Goal: Task Accomplishment & Management: Use online tool/utility

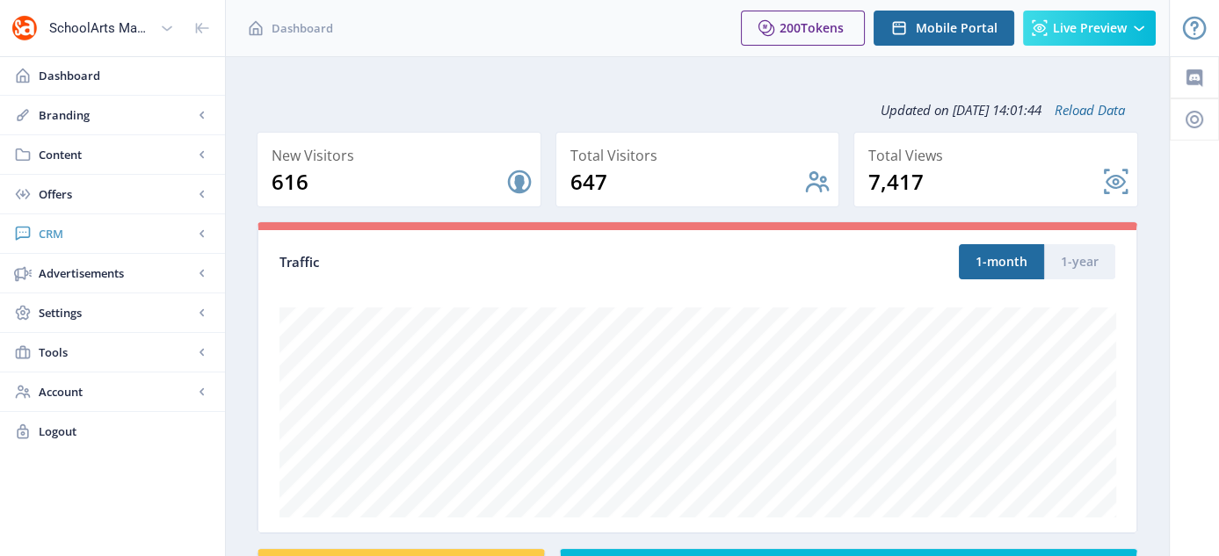
click at [45, 231] on span "CRM" at bounding box center [116, 234] width 155 height 18
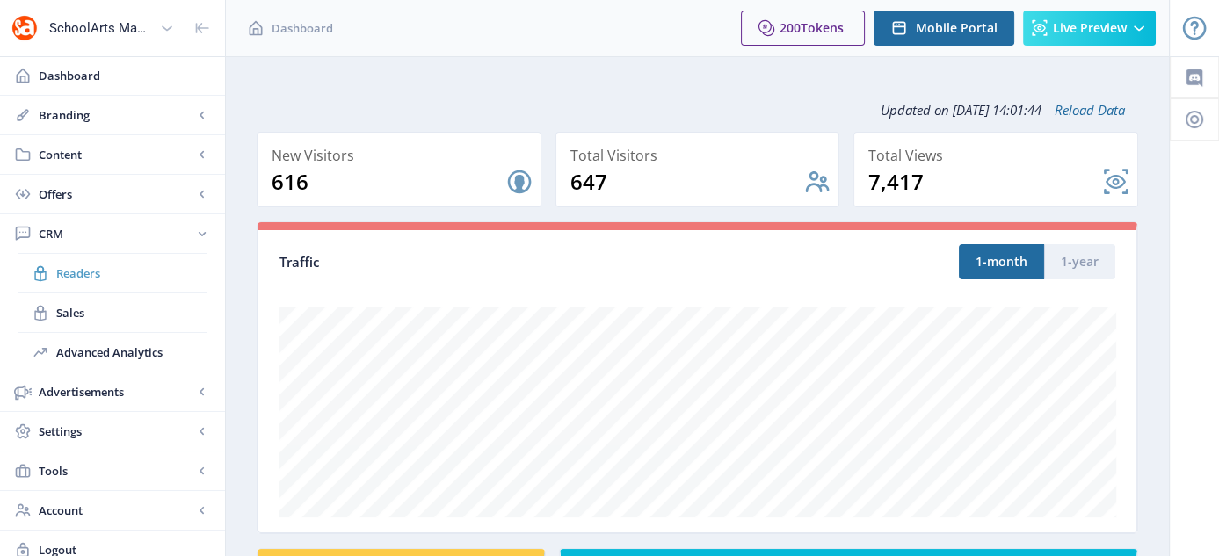
click at [79, 266] on span "Readers" at bounding box center [131, 273] width 151 height 18
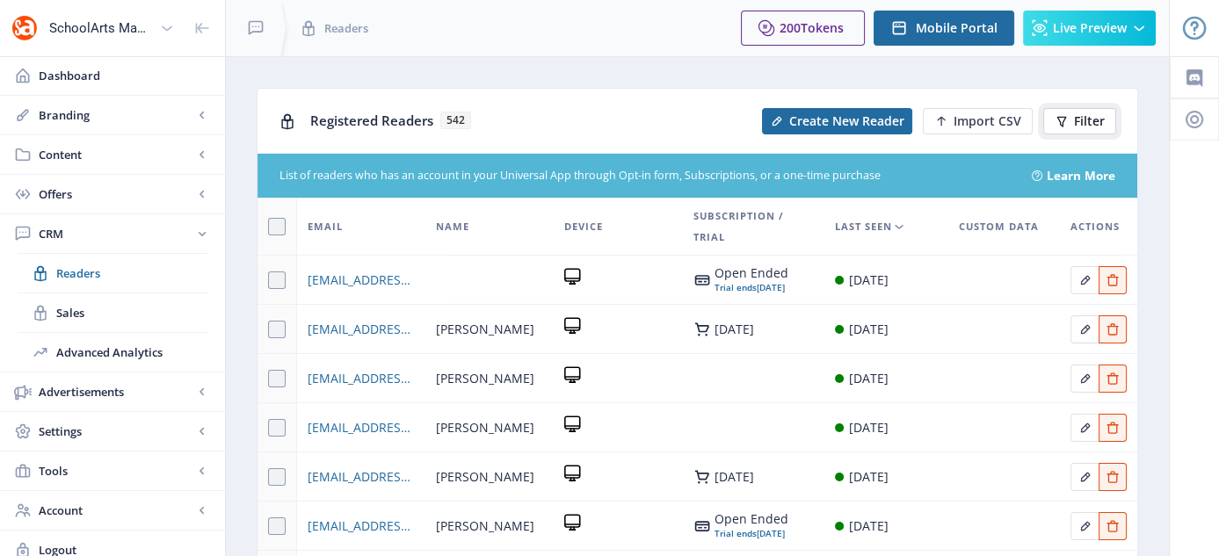
click at [1095, 121] on span "Filter" at bounding box center [1089, 121] width 31 height 14
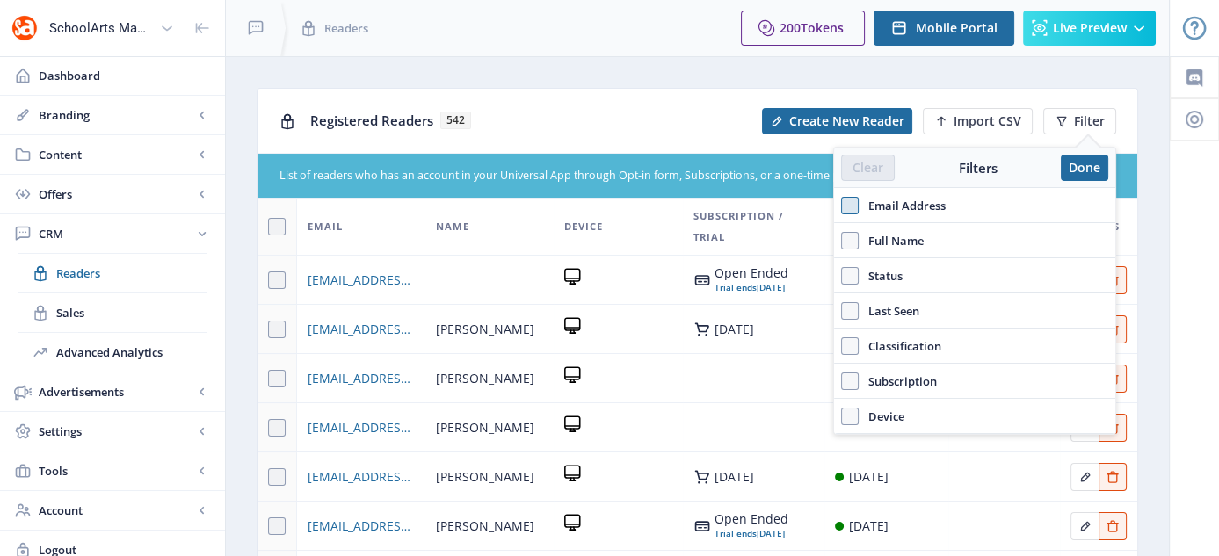
click at [851, 207] on span at bounding box center [850, 206] width 18 height 18
click at [842, 206] on input "Email Address" at bounding box center [841, 205] width 1 height 1
checkbox input "true"
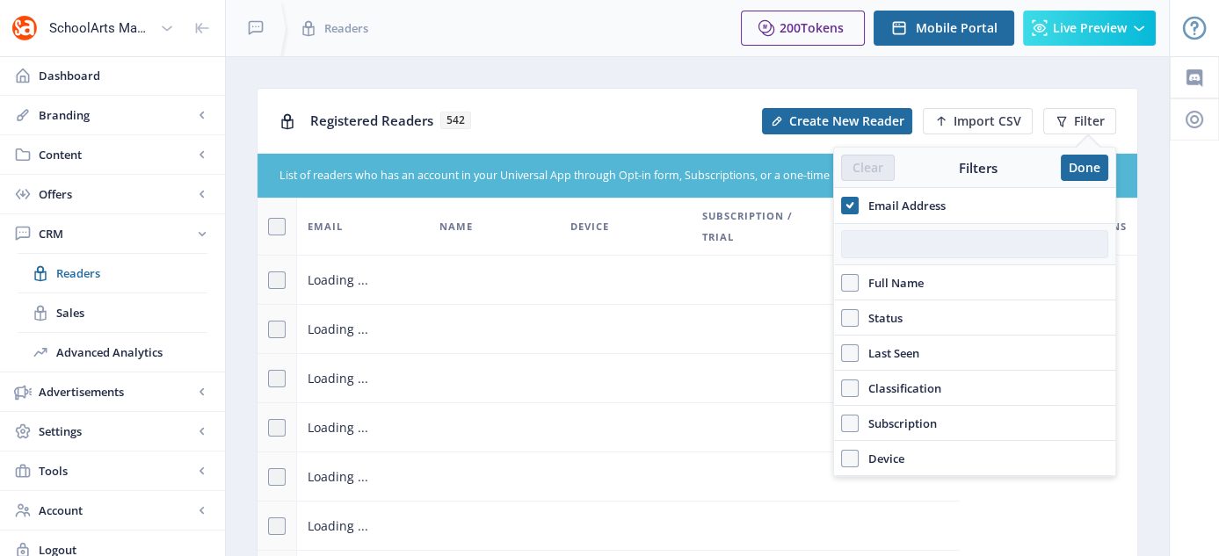
click at [857, 233] on input "text" at bounding box center [974, 244] width 267 height 28
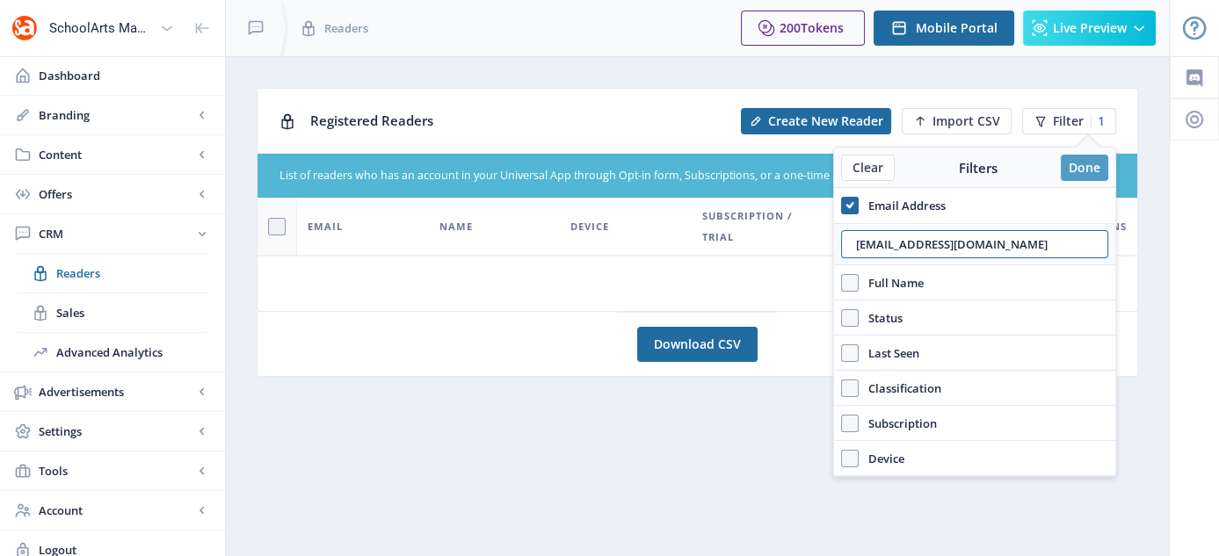
type input "[EMAIL_ADDRESS][DOMAIN_NAME]"
click at [1075, 168] on button "Done" at bounding box center [1083, 168] width 47 height 26
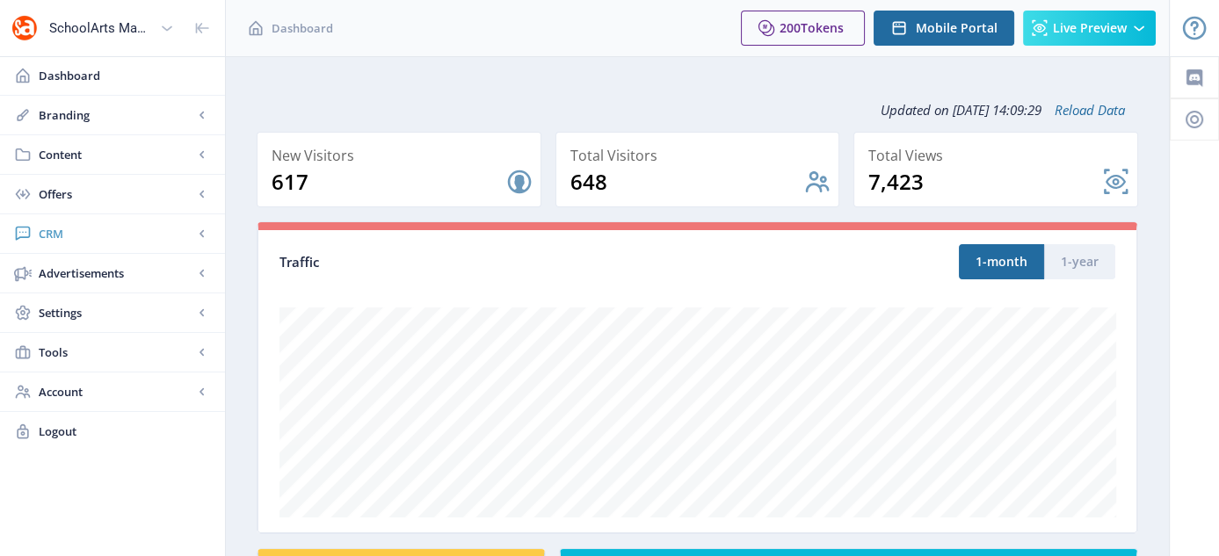
click at [47, 225] on span "CRM" at bounding box center [116, 234] width 155 height 18
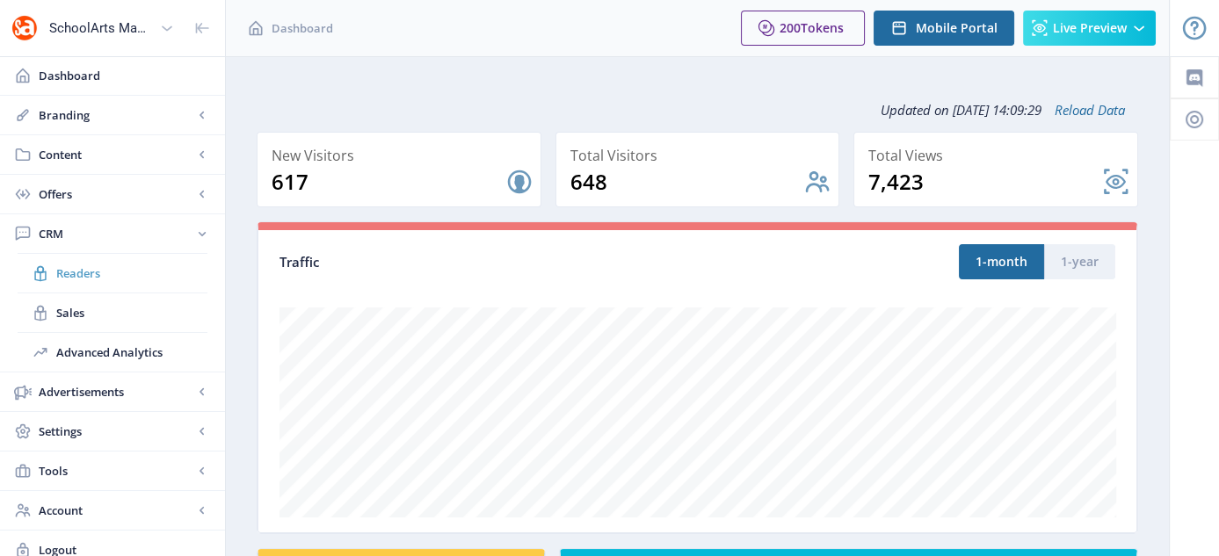
click at [83, 261] on link "Readers" at bounding box center [113, 273] width 190 height 39
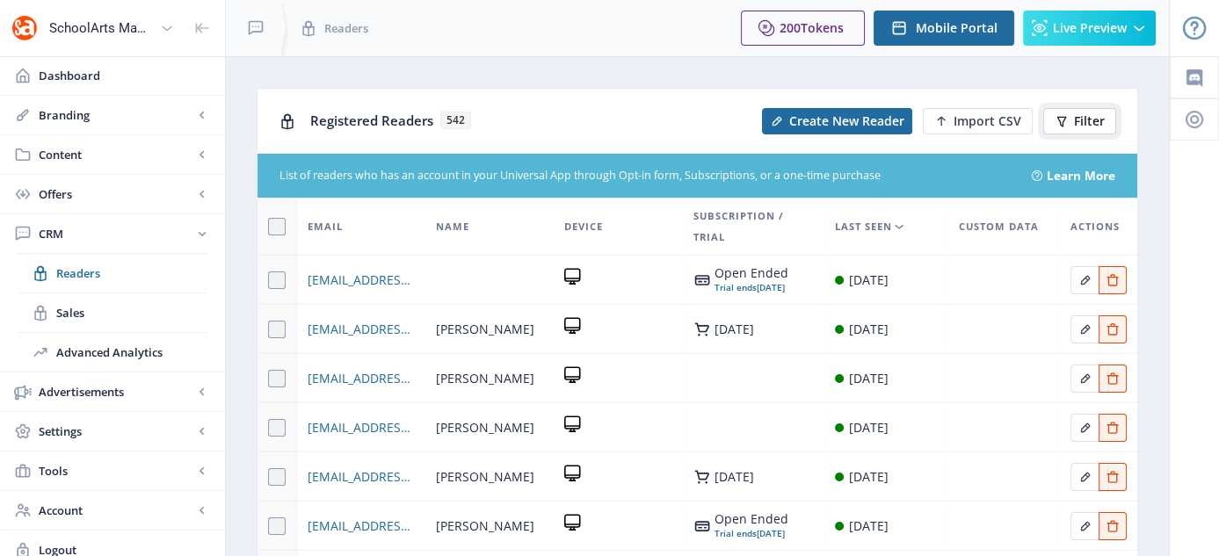
click at [1070, 129] on button "Filter" at bounding box center [1079, 121] width 73 height 26
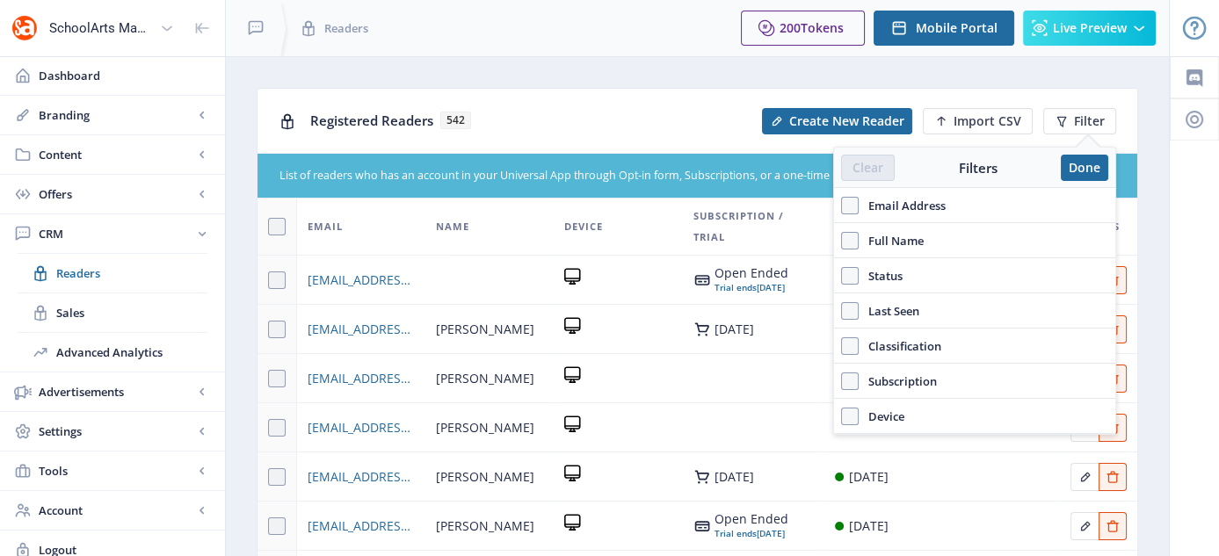
click at [880, 240] on span "Full Name" at bounding box center [890, 240] width 65 height 21
click at [842, 240] on input "Full Name" at bounding box center [841, 240] width 1 height 1
checkbox input "true"
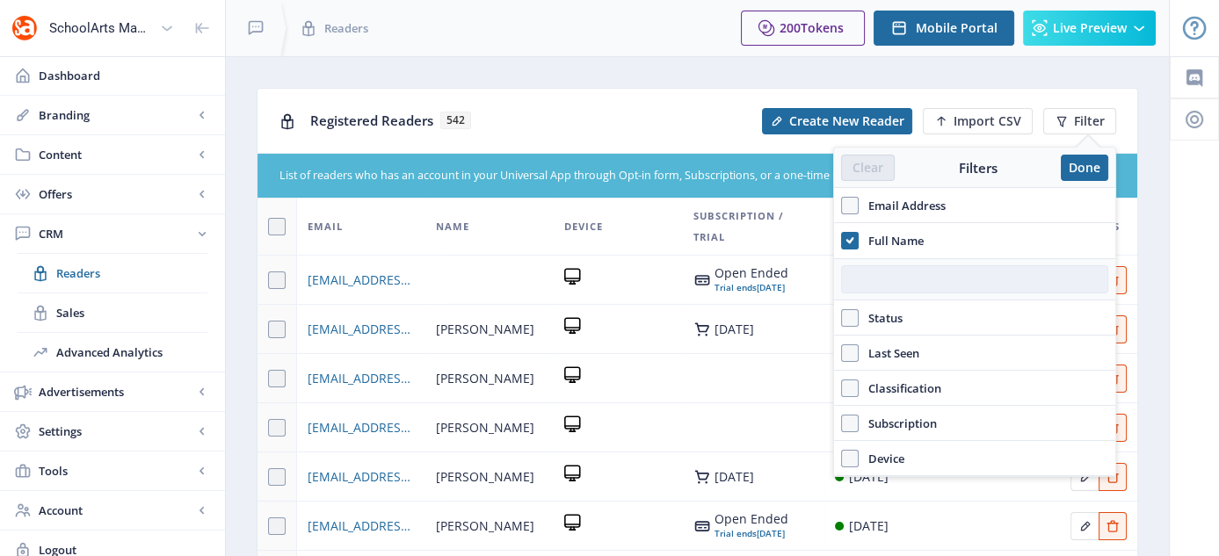
click at [916, 281] on input "text" at bounding box center [974, 279] width 267 height 28
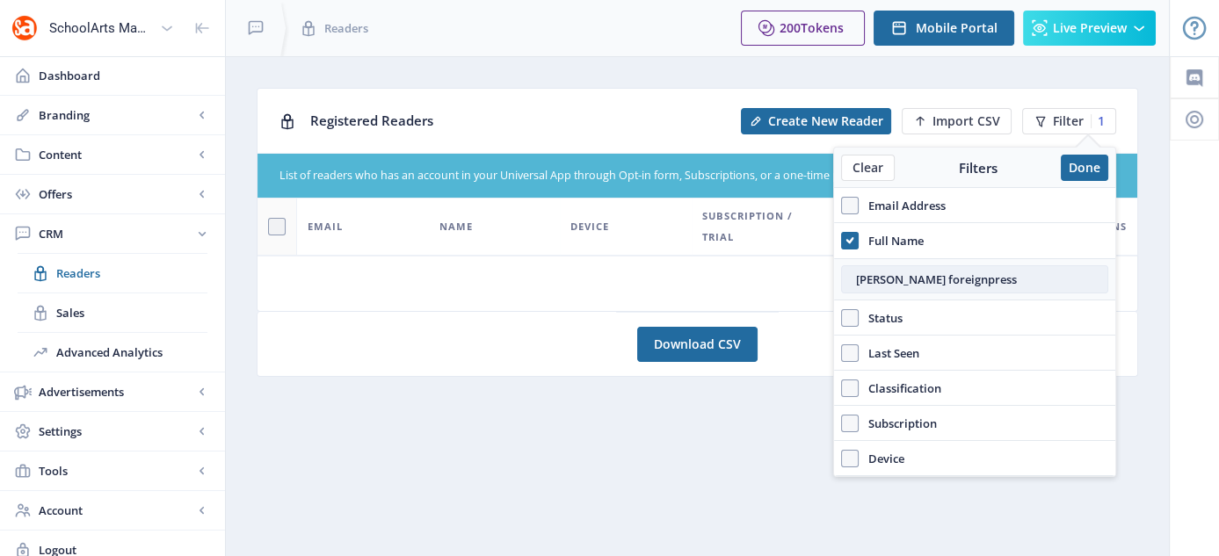
type input "cathy foreignpress"
click at [1087, 172] on button "Done" at bounding box center [1083, 168] width 47 height 26
